Goal: Task Accomplishment & Management: Use online tool/utility

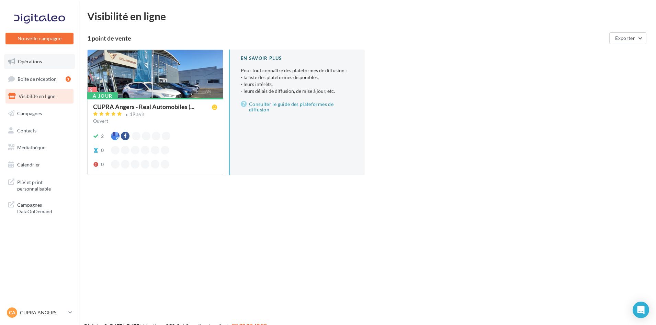
click at [37, 64] on span "Opérations" at bounding box center [30, 61] width 24 height 6
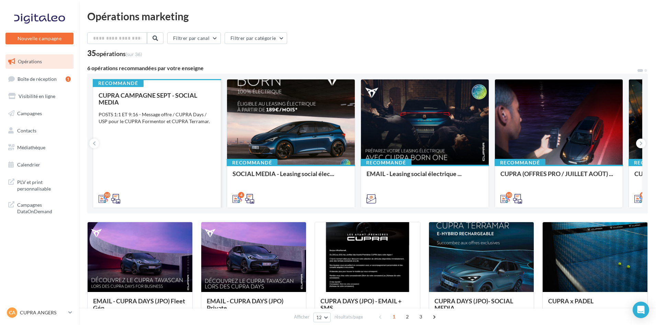
click at [151, 95] on span "CUPRA CAMPAGNE SEPT - SOCIAL MEDIA" at bounding box center [148, 98] width 99 height 14
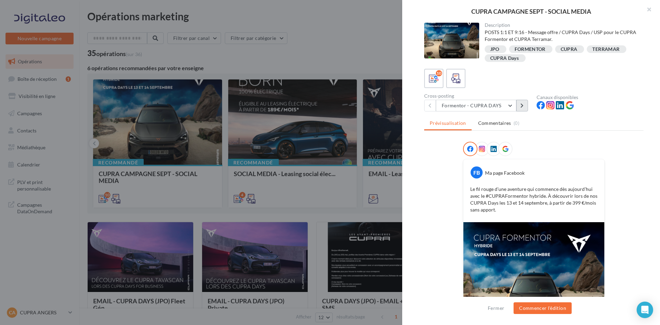
click at [527, 110] on button at bounding box center [522, 106] width 12 height 12
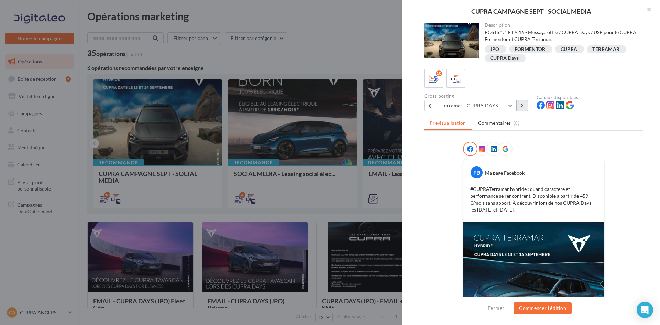
click at [522, 108] on icon at bounding box center [521, 105] width 3 height 5
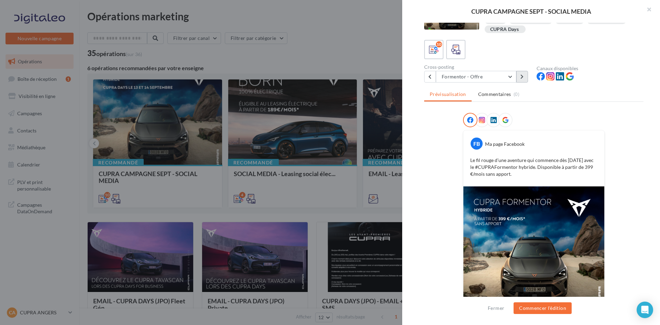
scroll to position [63, 0]
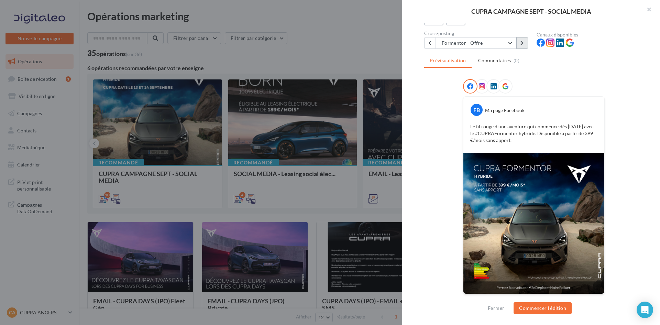
click at [521, 41] on icon at bounding box center [521, 43] width 3 height 5
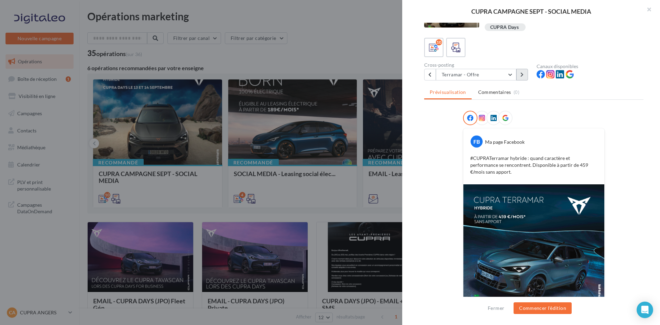
scroll to position [0, 0]
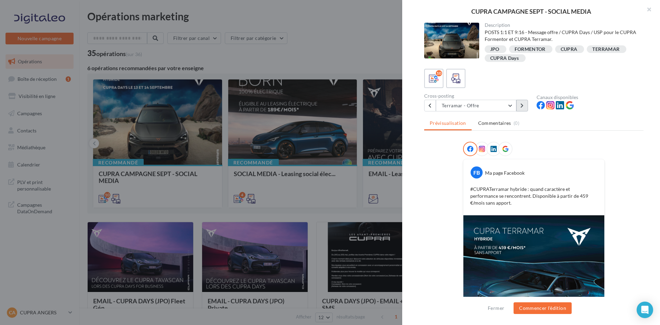
click at [518, 107] on button at bounding box center [522, 106] width 12 height 12
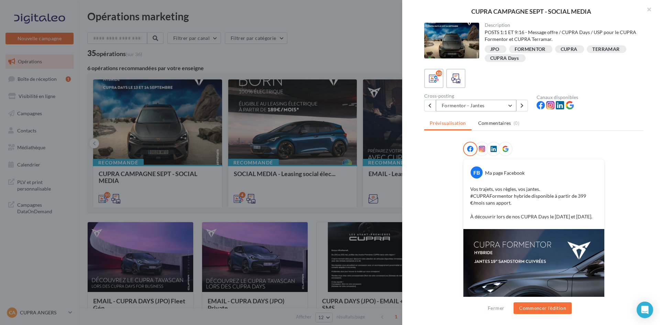
click at [511, 103] on button "Formentor - Jantes" at bounding box center [476, 106] width 80 height 12
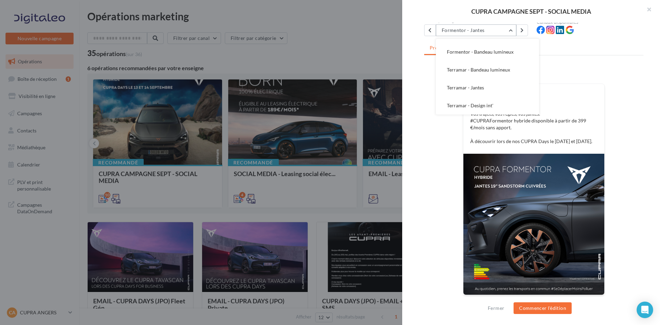
scroll to position [76, 0]
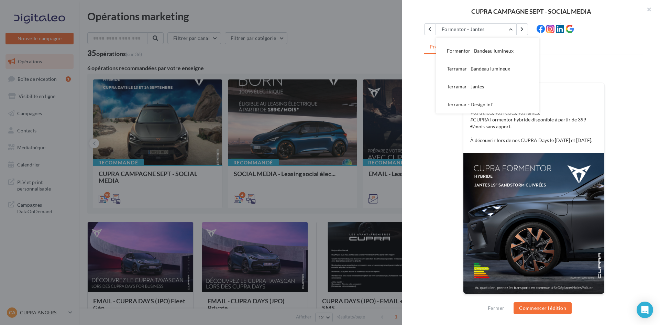
click at [457, 213] on div "FB Ma page Facebook Vos trajets, vos règles, vos jantes. ​ #CUPRAFormentor hybr…" at bounding box center [533, 183] width 219 height 237
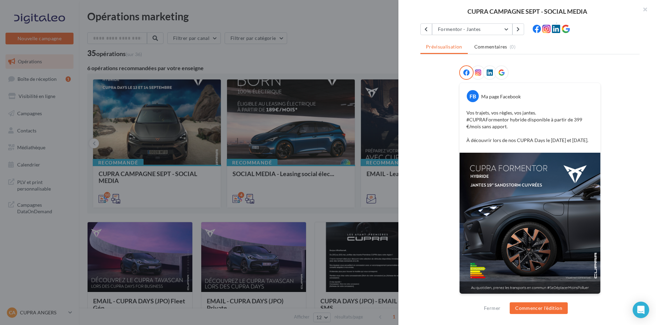
click at [282, 203] on div at bounding box center [328, 162] width 656 height 325
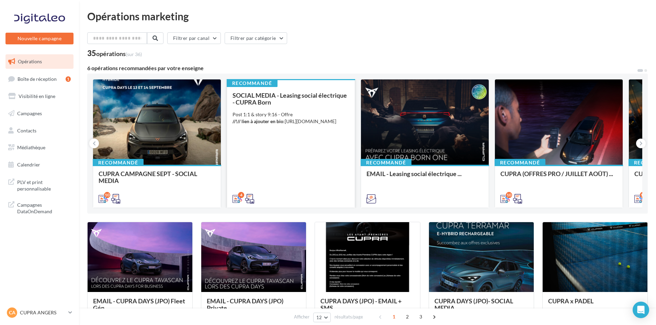
click at [312, 92] on span "SOCIAL MEDIA - Leasing social électrique - CUPRA Born" at bounding box center [290, 98] width 114 height 14
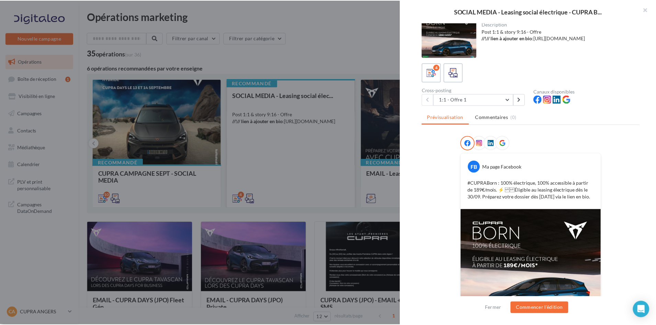
scroll to position [0, 0]
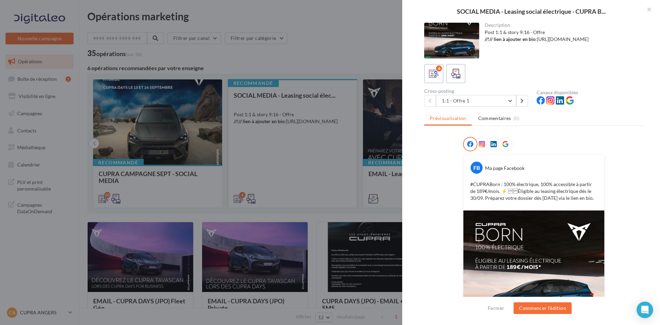
click at [275, 212] on div at bounding box center [330, 162] width 660 height 325
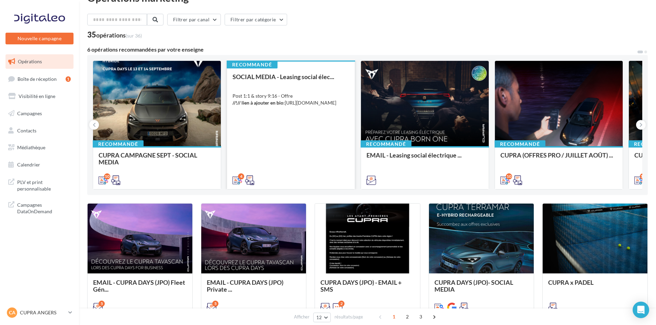
scroll to position [34, 0]
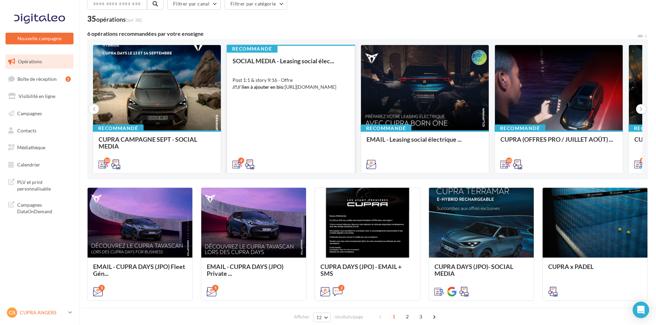
click at [33, 309] on div "CA CUPRA ANGERS cupra_angers" at bounding box center [36, 312] width 59 height 10
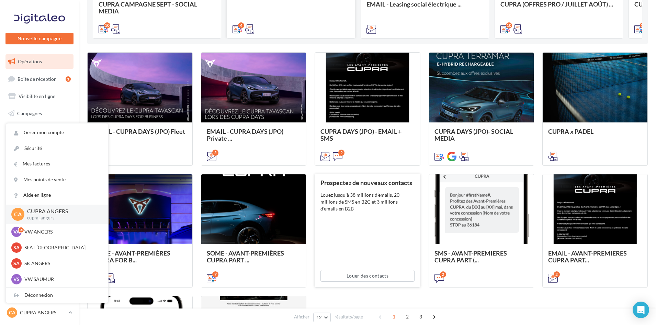
scroll to position [172, 0]
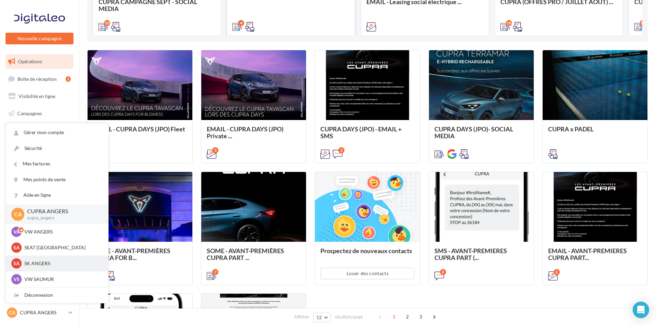
drag, startPoint x: 51, startPoint y: 247, endPoint x: 64, endPoint y: 265, distance: 22.2
click at [52, 247] on p "SEAT ANGERS" at bounding box center [62, 247] width 76 height 7
